Goal: Task Accomplishment & Management: Manage account settings

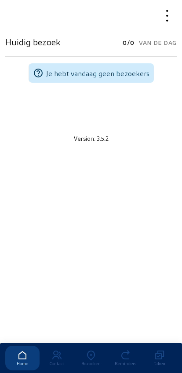
click at [91, 360] on div "Bezoeken" at bounding box center [91, 362] width 34 height 5
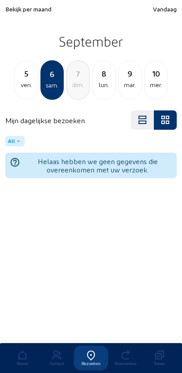
click at [24, 8] on span "Bekijk per maand" at bounding box center [28, 8] width 46 height 7
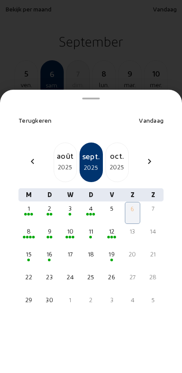
click at [31, 156] on mat-icon "chevron_left" at bounding box center [32, 161] width 11 height 11
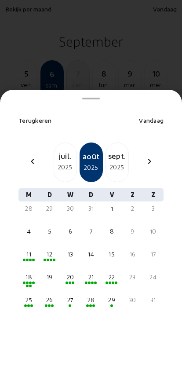
click at [32, 156] on mat-icon "chevron_left" at bounding box center [32, 161] width 11 height 11
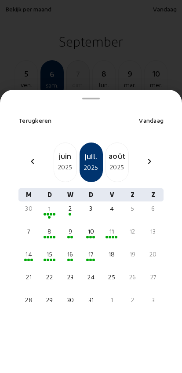
click at [30, 156] on mat-icon "chevron_left" at bounding box center [32, 161] width 11 height 11
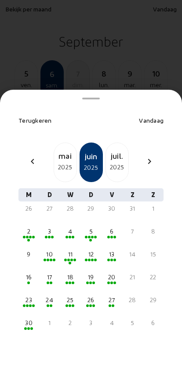
click at [28, 156] on mat-icon "chevron_left" at bounding box center [32, 161] width 11 height 11
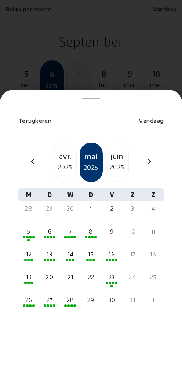
click at [27, 156] on mat-icon "chevron_left" at bounding box center [32, 161] width 11 height 11
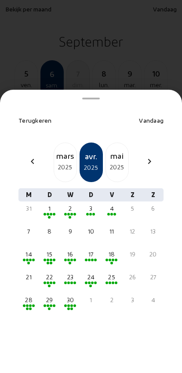
click at [28, 156] on mat-icon "chevron_left" at bounding box center [32, 161] width 11 height 11
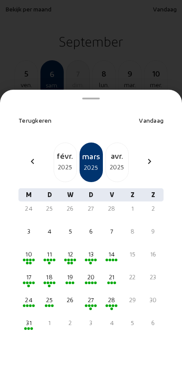
click at [61, 162] on div "2025" at bounding box center [65, 167] width 22 height 11
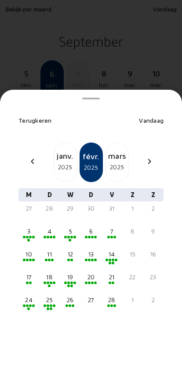
click at [117, 304] on div at bounding box center [112, 305] width 14 height 3
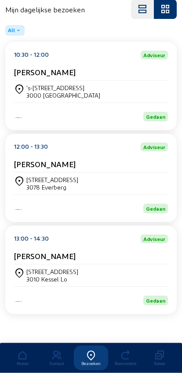
scroll to position [119, 0]
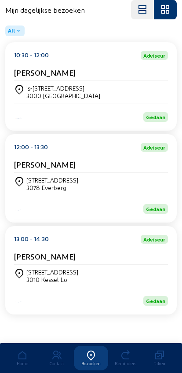
click at [39, 265] on div "Domeinstraat 72 3010 Kessel Lo" at bounding box center [91, 276] width 154 height 22
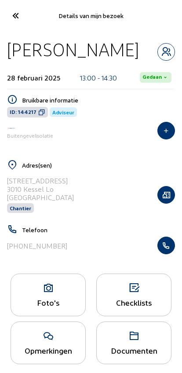
click at [35, 299] on div "Foto's" at bounding box center [48, 294] width 75 height 43
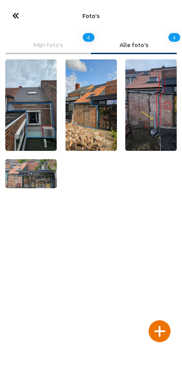
click at [161, 320] on div at bounding box center [160, 331] width 22 height 22
click at [167, 320] on div at bounding box center [160, 331] width 22 height 22
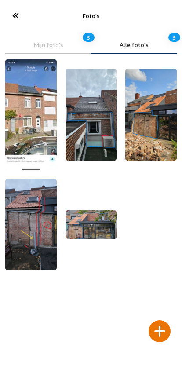
click at [19, 16] on icon at bounding box center [15, 15] width 15 height 15
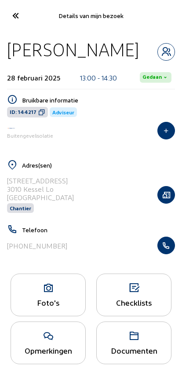
click at [14, 12] on icon at bounding box center [15, 15] width 15 height 15
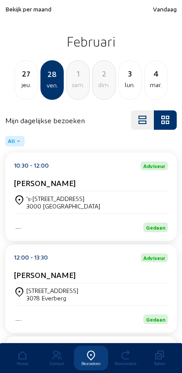
click at [159, 6] on span "Vandaag" at bounding box center [165, 8] width 24 height 7
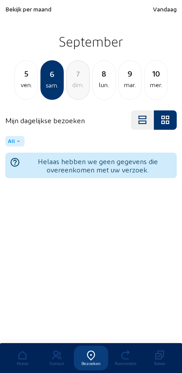
click at [29, 94] on div "5 ven." at bounding box center [26, 80] width 23 height 40
click at [22, 81] on div "jeu." at bounding box center [26, 85] width 22 height 11
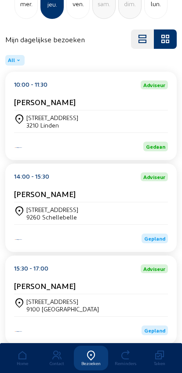
scroll to position [87, 0]
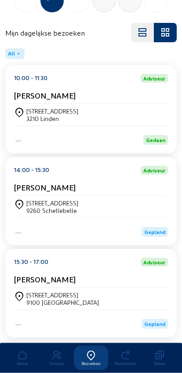
click at [35, 213] on div "9260 Schellebelle" at bounding box center [52, 210] width 52 height 7
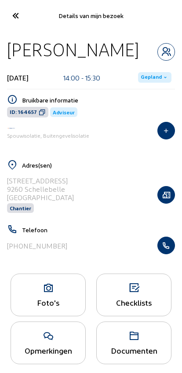
click at [151, 79] on span "Gepland" at bounding box center [151, 77] width 21 height 7
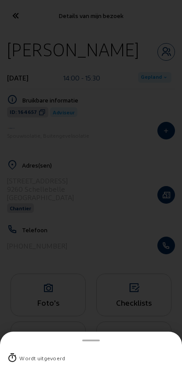
click at [20, 353] on div "Wordt uitgevoerd" at bounding box center [42, 357] width 46 height 9
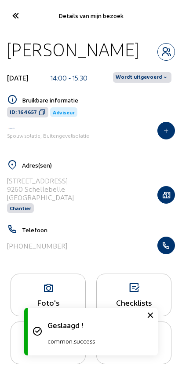
click at [144, 76] on span "Wordt uitgevoerd" at bounding box center [139, 77] width 46 height 7
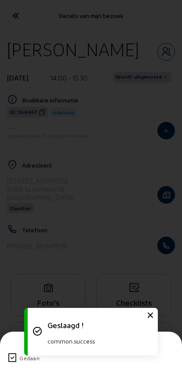
click at [8, 352] on icon at bounding box center [12, 357] width 11 height 11
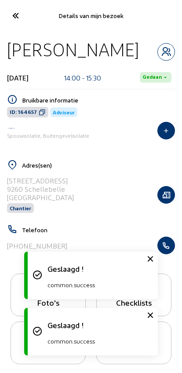
click at [13, 14] on icon at bounding box center [15, 15] width 15 height 15
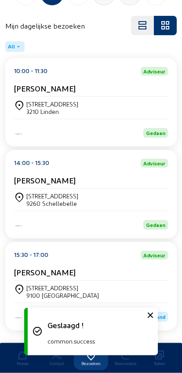
scroll to position [119, 0]
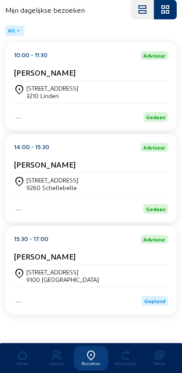
click at [43, 266] on div "Vinkenlaan, 20 9100 SINT-NIKLAAS" at bounding box center [91, 276] width 154 height 22
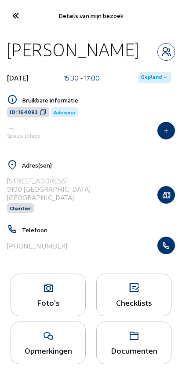
click at [149, 80] on span "Gepland" at bounding box center [151, 77] width 21 height 7
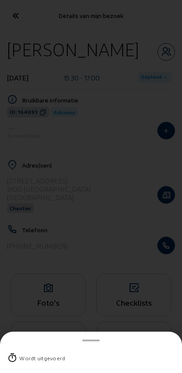
click at [20, 346] on div "Wordt uitgevoerd" at bounding box center [91, 357] width 168 height 23
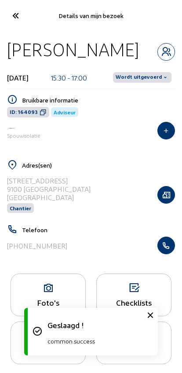
click at [138, 76] on span "Wordt uitgevoerd" at bounding box center [139, 77] width 46 height 7
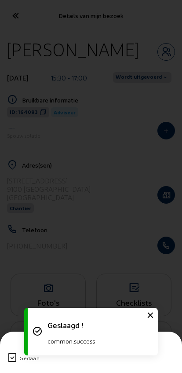
click at [7, 352] on icon at bounding box center [12, 357] width 11 height 11
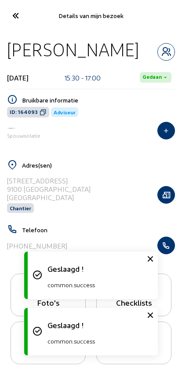
click at [15, 15] on icon at bounding box center [15, 15] width 15 height 15
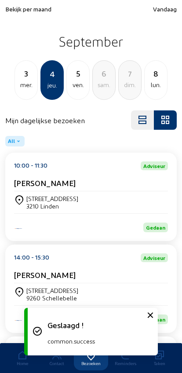
click at [23, 78] on div "3" at bounding box center [26, 73] width 22 height 12
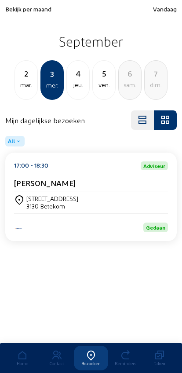
click at [27, 87] on div "mar." at bounding box center [26, 85] width 22 height 11
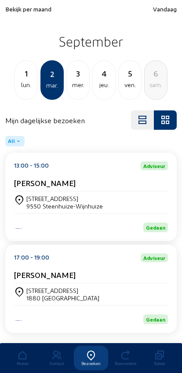
scroll to position [24, 0]
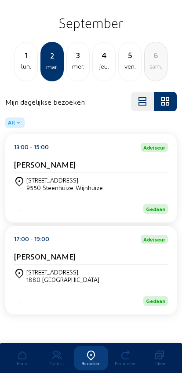
click at [22, 61] on div "lun." at bounding box center [26, 66] width 22 height 11
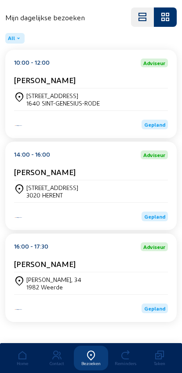
scroll to position [119, 0]
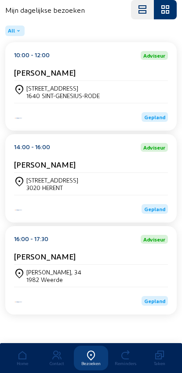
click at [44, 262] on div "Liesbeth Van Humbeeck" at bounding box center [91, 257] width 154 height 13
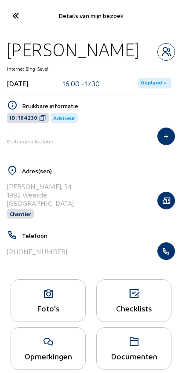
click at [150, 87] on span "Gepland" at bounding box center [151, 83] width 21 height 7
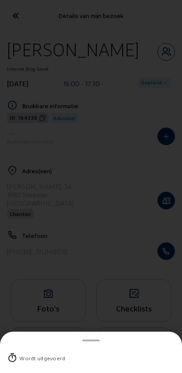
click at [23, 353] on div "Wordt uitgevoerd" at bounding box center [42, 357] width 46 height 9
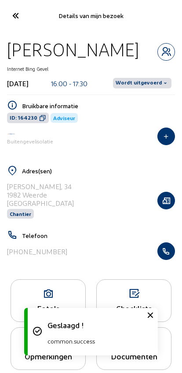
click at [143, 87] on span "Wordt uitgevoerd" at bounding box center [139, 83] width 46 height 7
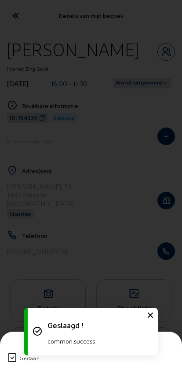
click at [10, 352] on icon at bounding box center [12, 357] width 11 height 11
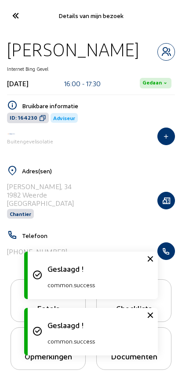
click at [17, 9] on icon at bounding box center [15, 15] width 15 height 15
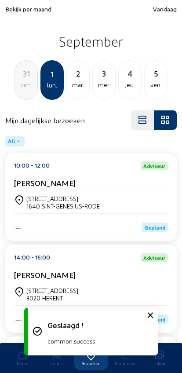
click at [33, 283] on div "Jan Vermeersch" at bounding box center [91, 276] width 154 height 13
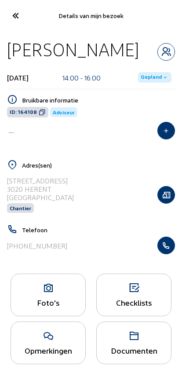
click at [147, 78] on span "Gepland" at bounding box center [151, 77] width 21 height 7
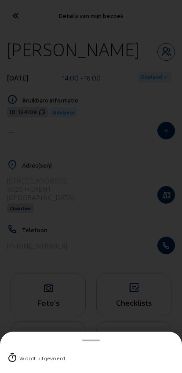
click at [15, 352] on icon at bounding box center [12, 357] width 11 height 11
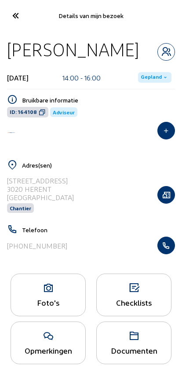
click at [149, 74] on span "Gepland" at bounding box center [151, 77] width 21 height 7
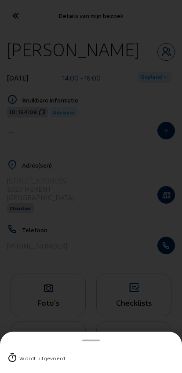
click at [17, 352] on icon at bounding box center [12, 357] width 11 height 11
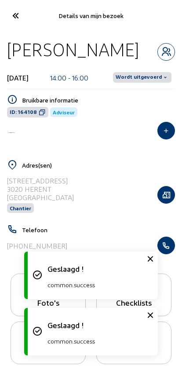
click at [133, 80] on span "Wordt uitgevoerd" at bounding box center [139, 77] width 46 height 7
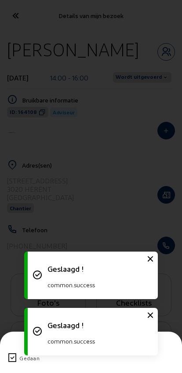
click at [8, 352] on icon at bounding box center [12, 357] width 11 height 11
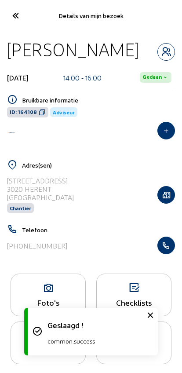
click at [15, 16] on icon at bounding box center [15, 15] width 15 height 15
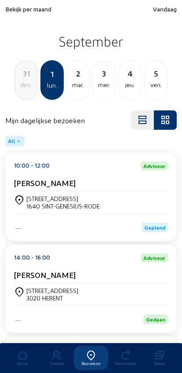
click at [74, 202] on div "Dauwlaan 5" at bounding box center [62, 198] width 73 height 7
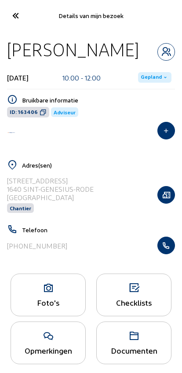
click at [149, 74] on span "Gepland" at bounding box center [151, 77] width 21 height 7
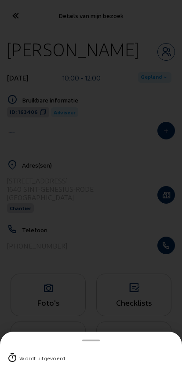
click at [15, 352] on icon at bounding box center [12, 357] width 11 height 11
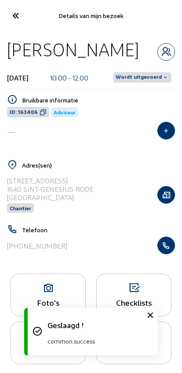
click at [138, 74] on span "Wordt uitgevoerd" at bounding box center [139, 77] width 46 height 7
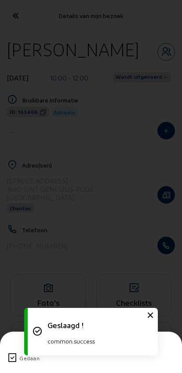
click at [14, 352] on icon at bounding box center [12, 357] width 11 height 11
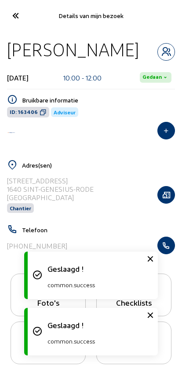
click at [18, 17] on icon at bounding box center [15, 15] width 15 height 15
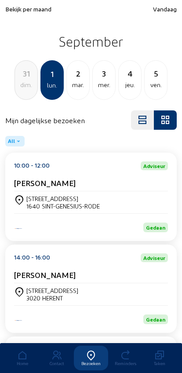
click at [23, 83] on div "dim." at bounding box center [26, 85] width 22 height 11
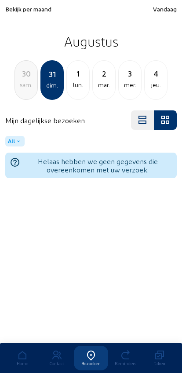
click at [22, 87] on div "sam." at bounding box center [26, 85] width 22 height 11
click at [24, 88] on div "ven." at bounding box center [26, 85] width 22 height 11
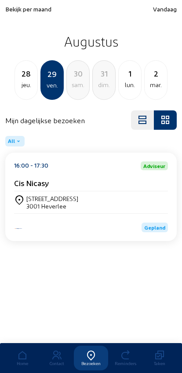
click at [36, 195] on div "Duinberglaan 118 3001 Heverlee" at bounding box center [91, 202] width 154 height 22
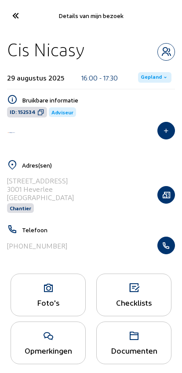
click at [151, 76] on span "Gepland" at bounding box center [151, 77] width 21 height 7
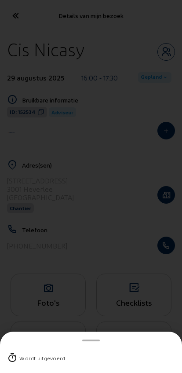
click at [26, 353] on div "Wordt uitgevoerd" at bounding box center [42, 357] width 46 height 9
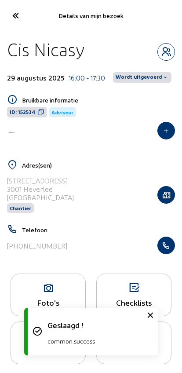
click at [128, 78] on span "Wordt uitgevoerd" at bounding box center [139, 77] width 46 height 7
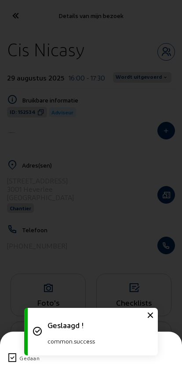
click at [7, 352] on icon at bounding box center [12, 357] width 11 height 11
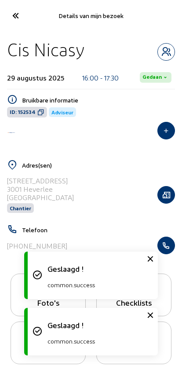
click at [19, 14] on icon at bounding box center [15, 15] width 15 height 15
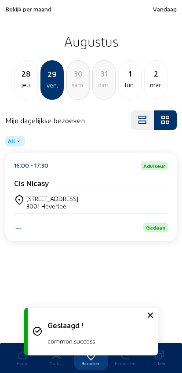
click at [23, 78] on div "28" at bounding box center [26, 73] width 22 height 12
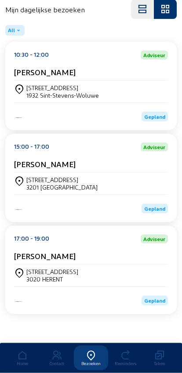
scroll to position [119, 0]
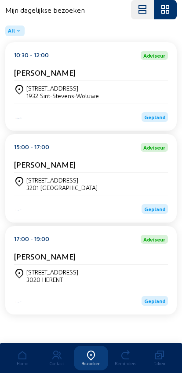
click at [47, 269] on div "Tweebruggenstraat 42" at bounding box center [52, 271] width 52 height 7
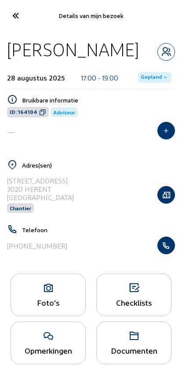
click at [152, 78] on span "Gepland" at bounding box center [151, 77] width 21 height 7
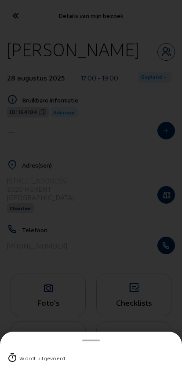
click at [29, 353] on div "Wordt uitgevoerd" at bounding box center [42, 357] width 46 height 9
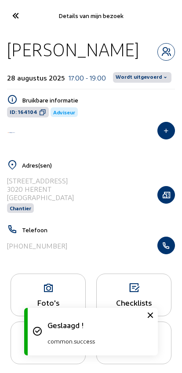
click at [138, 77] on span "Wordt uitgevoerd" at bounding box center [139, 77] width 46 height 7
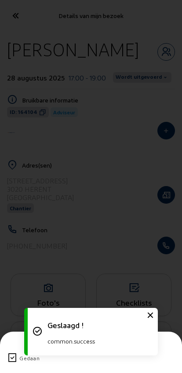
click at [7, 352] on icon at bounding box center [12, 357] width 11 height 11
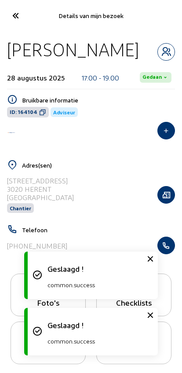
click at [21, 15] on icon at bounding box center [15, 15] width 15 height 15
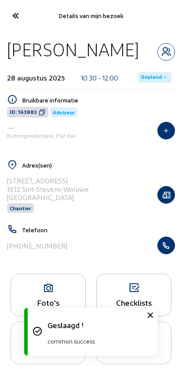
click at [154, 79] on span "Gepland" at bounding box center [151, 77] width 21 height 7
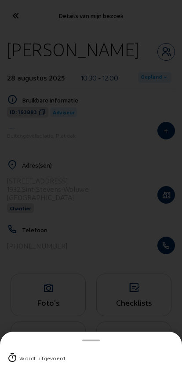
click at [22, 346] on div "Wordt uitgevoerd" at bounding box center [91, 357] width 168 height 23
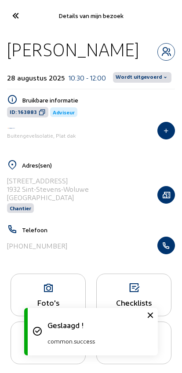
click at [144, 77] on span "Wordt uitgevoerd" at bounding box center [139, 77] width 46 height 7
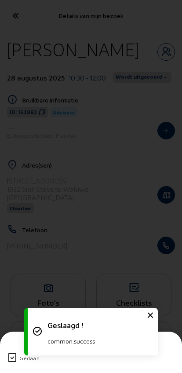
click at [13, 352] on icon at bounding box center [12, 357] width 11 height 11
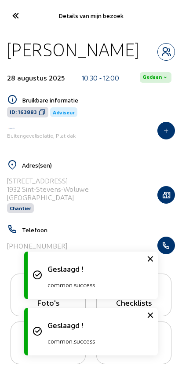
click at [22, 15] on icon at bounding box center [15, 15] width 15 height 15
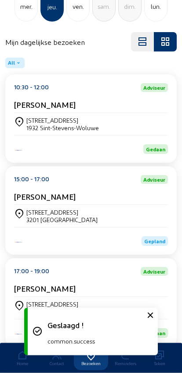
scroll to position [119, 0]
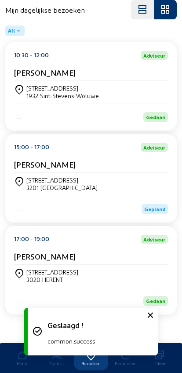
click at [60, 184] on div "3201 Langdorp" at bounding box center [61, 187] width 71 height 7
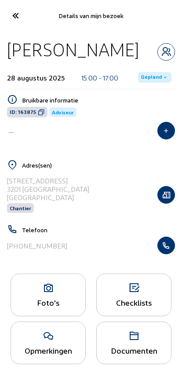
click at [153, 81] on span "Gepland" at bounding box center [151, 77] width 21 height 7
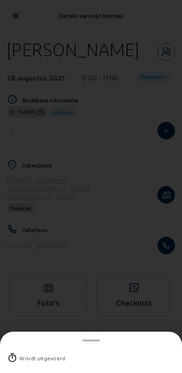
click at [15, 346] on div "Wordt uitgevoerd" at bounding box center [91, 357] width 168 height 23
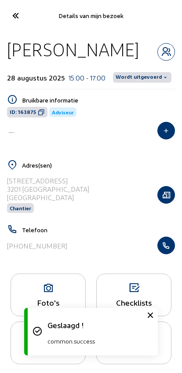
click at [140, 78] on span "Wordt uitgevoerd" at bounding box center [139, 77] width 46 height 7
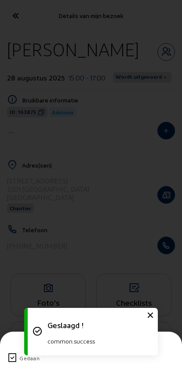
click at [17, 346] on div "Gedaan" at bounding box center [91, 357] width 168 height 23
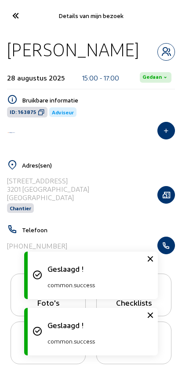
click at [11, 12] on icon at bounding box center [15, 15] width 15 height 15
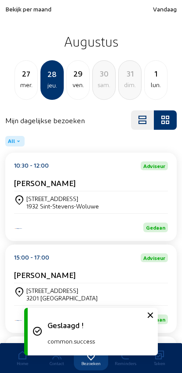
click at [20, 81] on div "mer." at bounding box center [26, 85] width 22 height 11
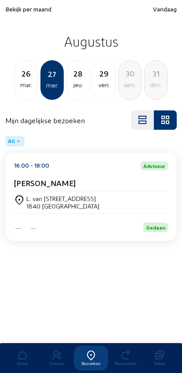
click at [30, 91] on div "26 mar." at bounding box center [26, 80] width 23 height 40
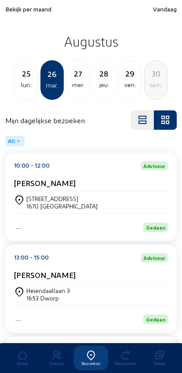
click at [26, 80] on div "25" at bounding box center [26, 73] width 22 height 12
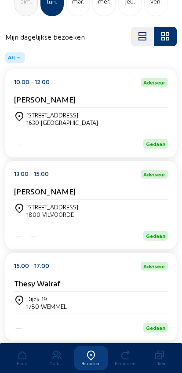
scroll to position [119, 0]
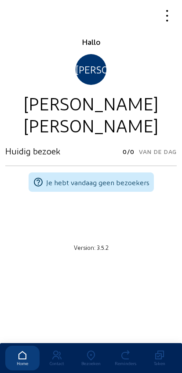
click at [28, 243] on div "Version: 3.5.2" at bounding box center [90, 247] width 171 height 8
click at [91, 351] on link "Bezoeken" at bounding box center [91, 357] width 34 height 25
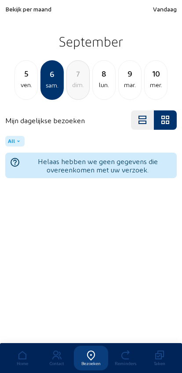
click at [19, 5] on span "Bekijk per maand" at bounding box center [28, 8] width 46 height 7
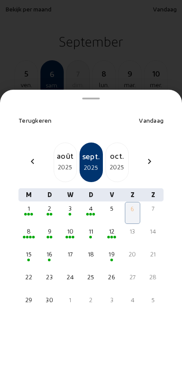
click at [54, 162] on div "2025" at bounding box center [65, 167] width 22 height 11
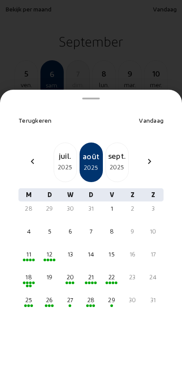
click at [44, 295] on div "26" at bounding box center [50, 299] width 14 height 9
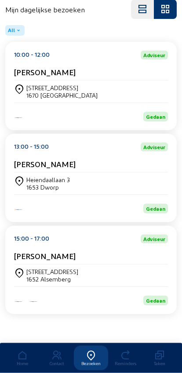
scroll to position [119, 0]
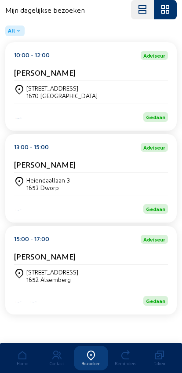
click at [133, 270] on div "[STREET_ADDRESS]" at bounding box center [91, 275] width 154 height 15
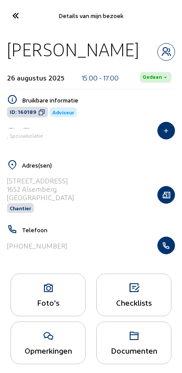
click at [38, 284] on div "Foto's" at bounding box center [48, 294] width 75 height 43
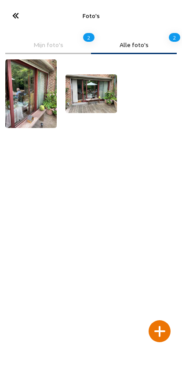
click at [160, 320] on div at bounding box center [160, 331] width 22 height 22
click at [156, 320] on div at bounding box center [160, 331] width 22 height 22
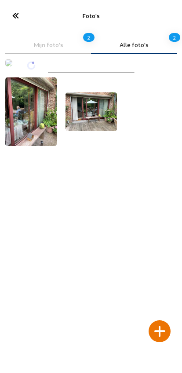
click at [162, 320] on div at bounding box center [160, 331] width 22 height 22
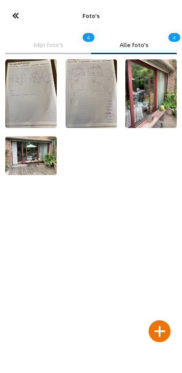
click at [18, 19] on icon at bounding box center [15, 15] width 15 height 15
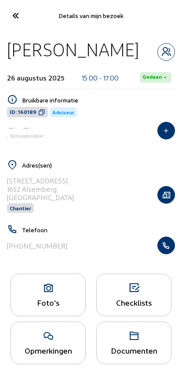
click at [166, 199] on icon "button" at bounding box center [166, 194] width 17 height 9
click at [171, 190] on button "button" at bounding box center [166, 195] width 18 height 18
click at [167, 191] on icon "button" at bounding box center [166, 194] width 17 height 9
click at [162, 196] on icon "button" at bounding box center [166, 194] width 17 height 9
click at [165, 194] on icon "button" at bounding box center [166, 194] width 17 height 9
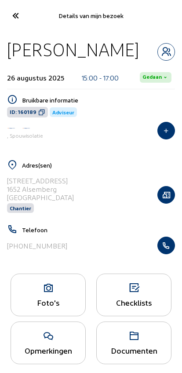
click at [165, 194] on icon "button" at bounding box center [166, 194] width 17 height 9
click at [65, 293] on icon at bounding box center [48, 288] width 74 height 11
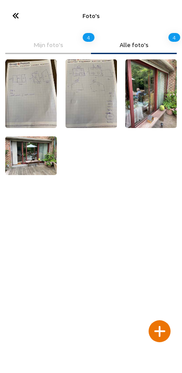
click at [159, 320] on div at bounding box center [160, 331] width 22 height 22
